Goal: Information Seeking & Learning: Find contact information

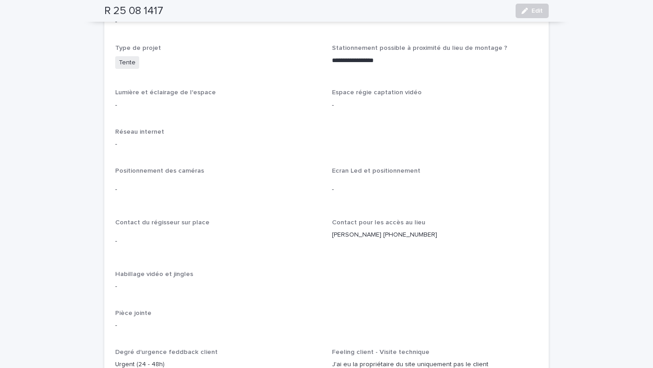
scroll to position [1152, 0]
drag, startPoint x: 475, startPoint y: 214, endPoint x: 333, endPoint y: 210, distance: 141.6
click at [333, 217] on div "Contact pour les accès au lieu [PERSON_NAME] [PHONE_NUMBER]" at bounding box center [435, 231] width 206 height 28
copy p "[PERSON_NAME] [PHONE_NUMBER]"
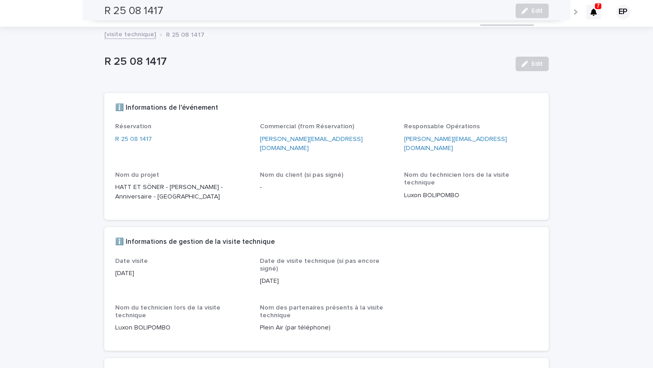
scroll to position [0, 0]
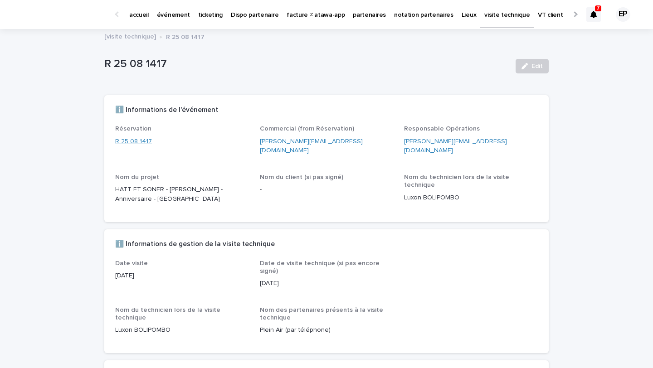
click at [142, 142] on link "R 25 08 1417" at bounding box center [133, 142] width 37 height 10
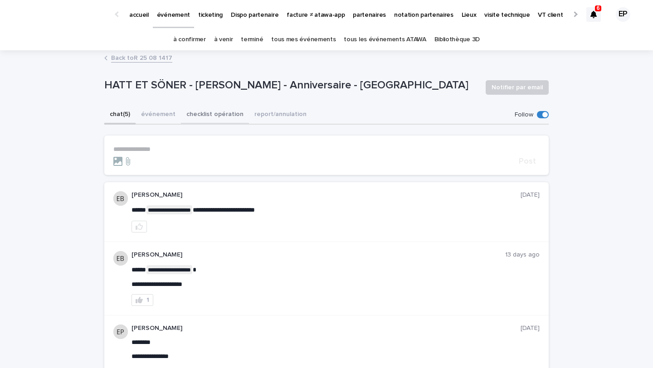
click at [192, 113] on button "checklist opération" at bounding box center [215, 115] width 68 height 19
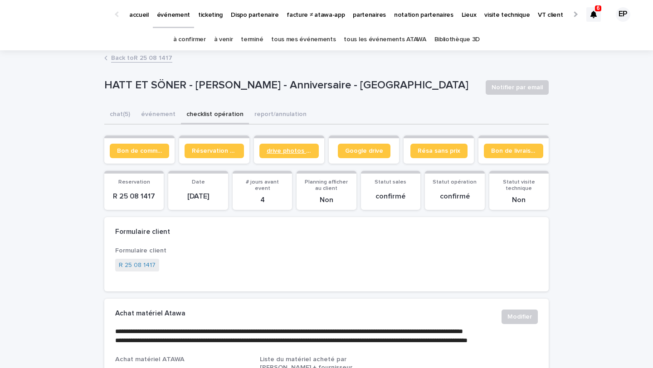
click at [277, 152] on span "drive photos coordinateur" at bounding box center [289, 151] width 45 height 6
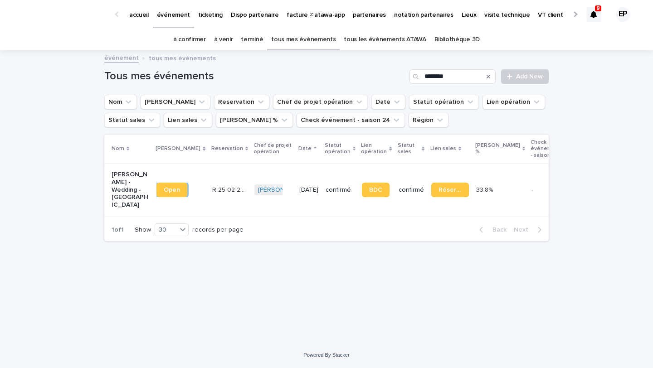
click at [587, 127] on div "Loading... Saving… Loading... Saving… Tous mes événements ******** Add New Nom …" at bounding box center [326, 196] width 653 height 291
click at [357, 14] on p "partenaires" at bounding box center [369, 9] width 33 height 19
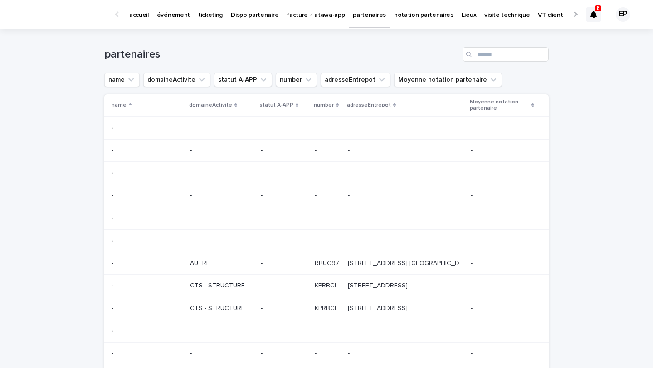
click at [515, 43] on div "partenaires" at bounding box center [326, 51] width 445 height 44
click at [508, 59] on input "Search" at bounding box center [506, 54] width 86 height 15
type input "*********"
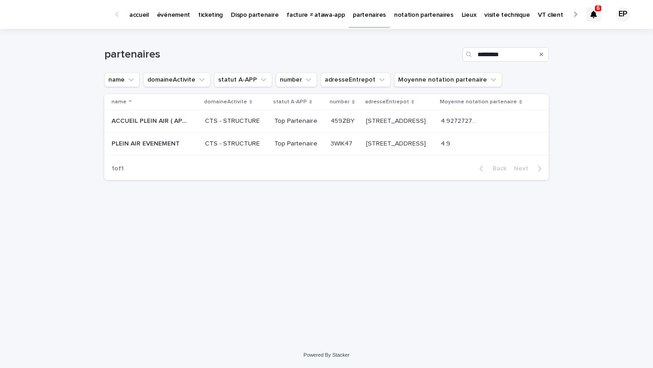
click at [214, 150] on div "CTS - STRUCTURE" at bounding box center [236, 144] width 62 height 15
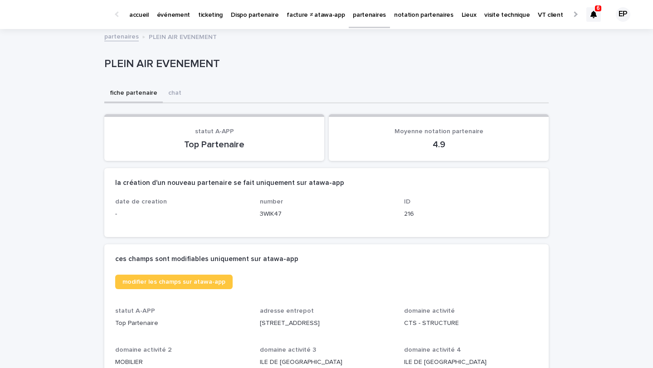
click at [167, 8] on p "événement" at bounding box center [173, 9] width 33 height 19
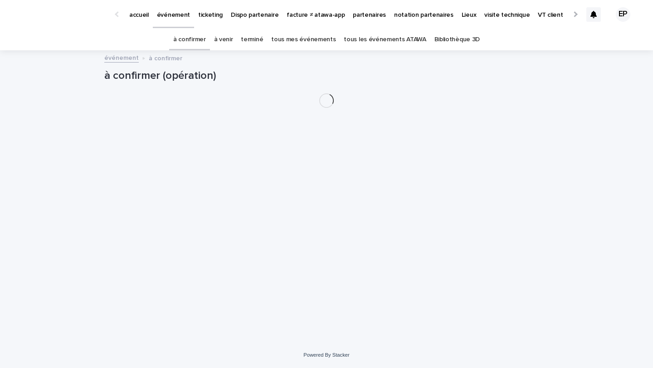
click at [117, 17] on div at bounding box center [118, 14] width 15 height 28
click at [133, 17] on div "accueil événement ticketing Dispo partenaire facture ≠ atawa-app partenaires no…" at bounding box center [346, 14] width 471 height 28
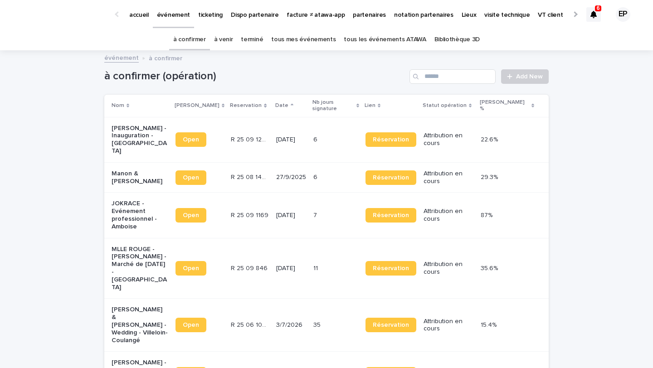
click at [323, 35] on link "tous mes événements" at bounding box center [303, 39] width 64 height 21
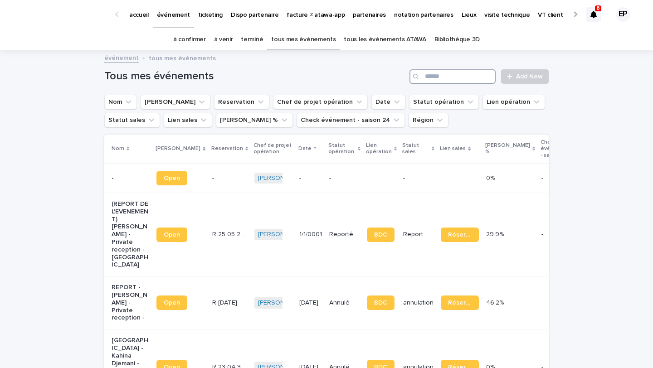
click at [448, 78] on input "Search" at bounding box center [453, 76] width 86 height 15
type input "****"
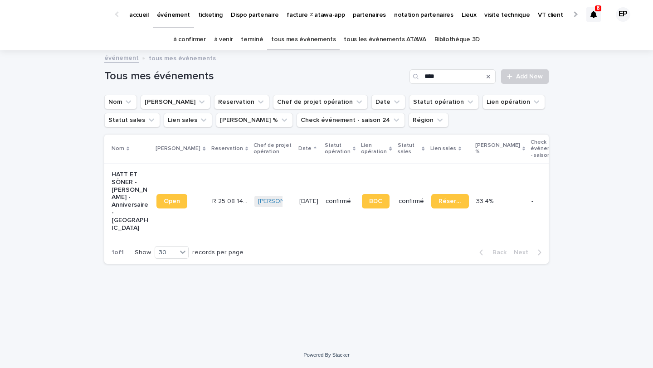
click at [164, 191] on div "Open" at bounding box center [181, 202] width 48 height 22
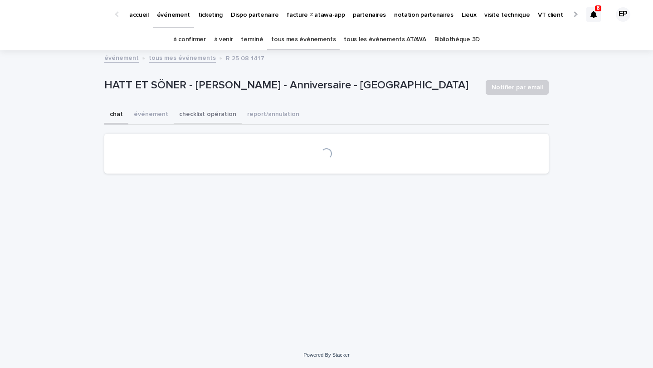
click at [150, 123] on button "événement" at bounding box center [150, 115] width 45 height 19
click at [150, 113] on button "événement" at bounding box center [150, 115] width 45 height 19
click at [192, 117] on button "checklist opération" at bounding box center [208, 115] width 68 height 19
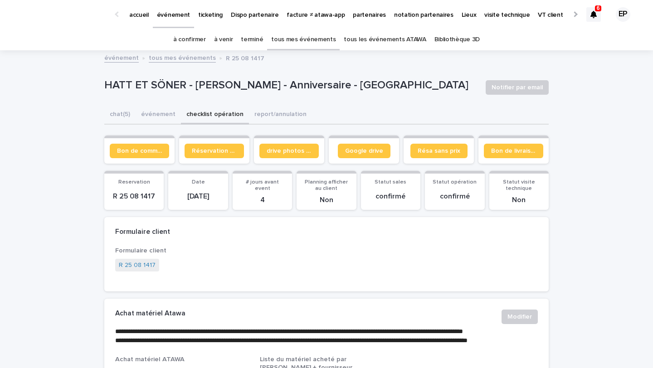
click at [197, 113] on button "checklist opération" at bounding box center [215, 115] width 68 height 19
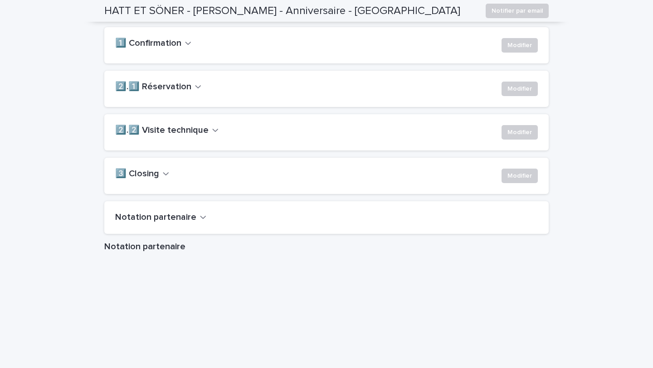
scroll to position [753, 0]
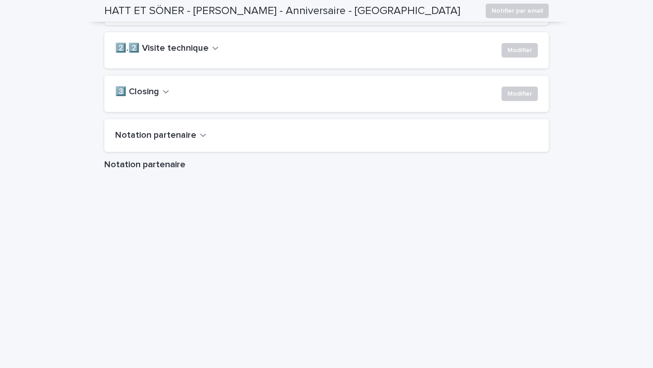
click at [190, 54] on h2 "2️⃣.2️⃣ Visite technique" at bounding box center [161, 48] width 93 height 11
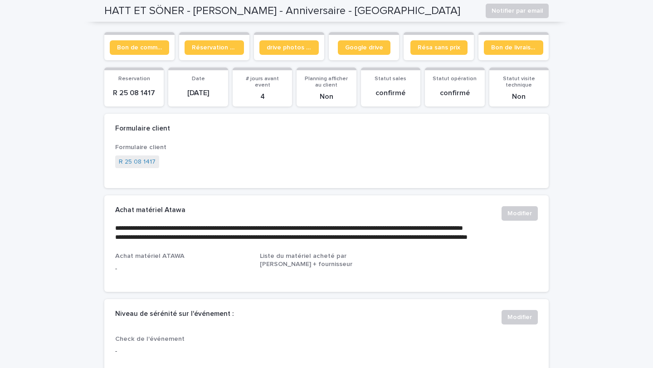
scroll to position [0, 0]
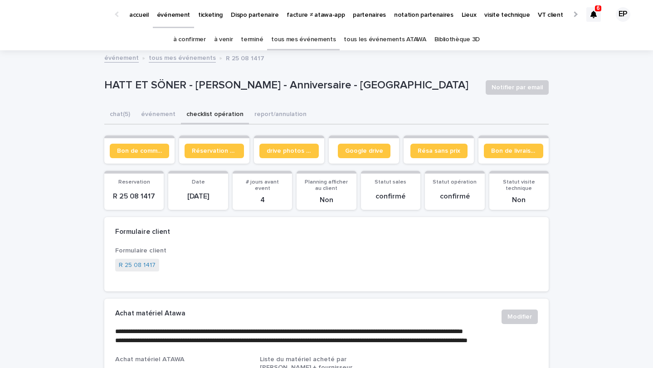
click at [145, 9] on p "accueil" at bounding box center [139, 9] width 20 height 19
